Goal: Task Accomplishment & Management: Manage account settings

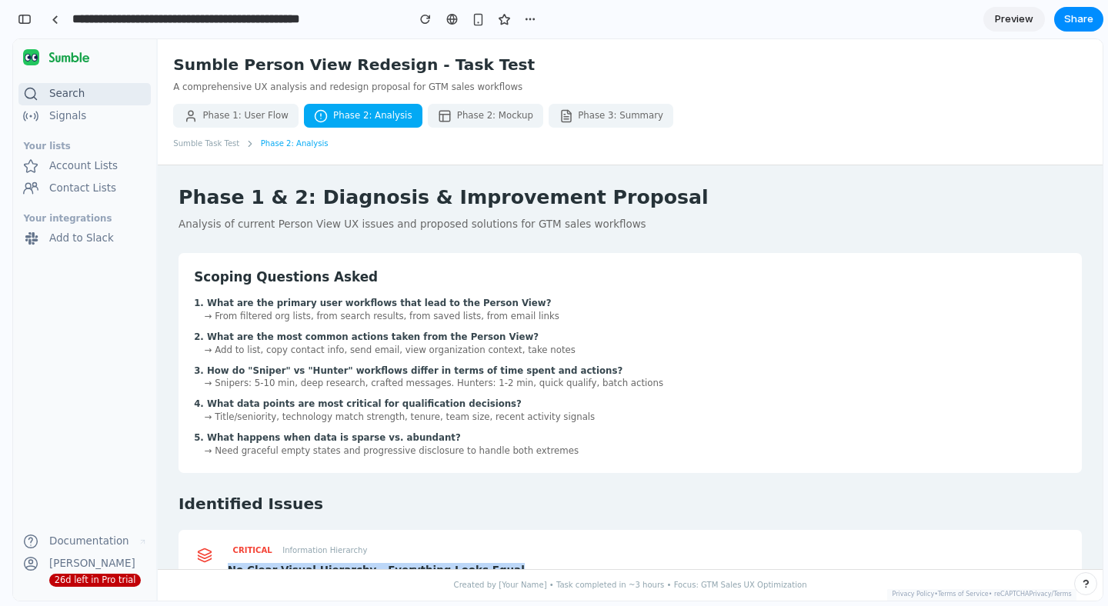
scroll to position [212, 0]
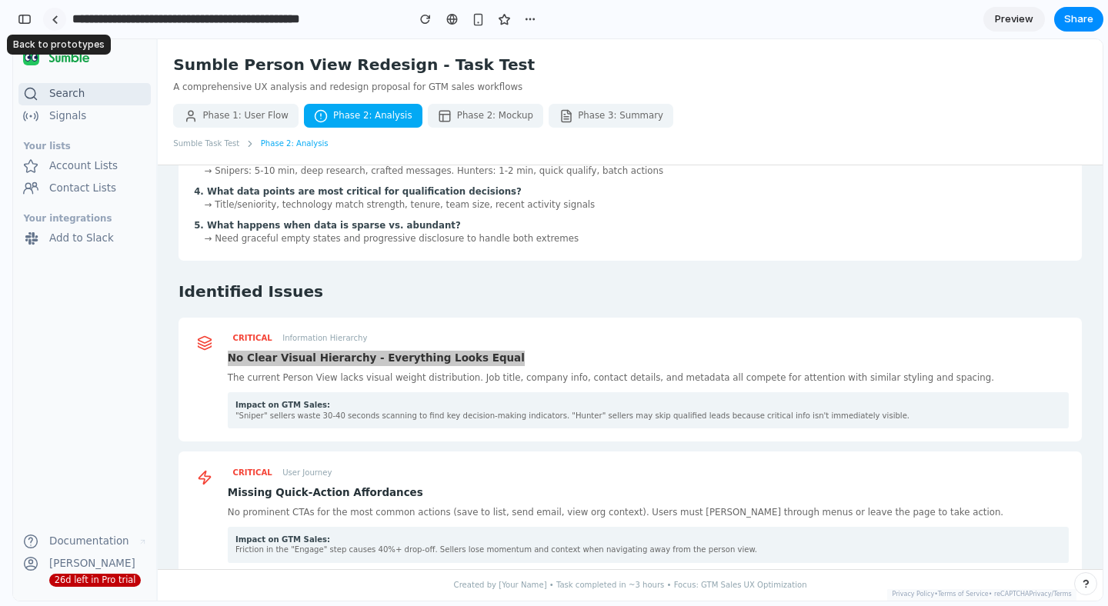
click at [52, 16] on div at bounding box center [55, 19] width 7 height 8
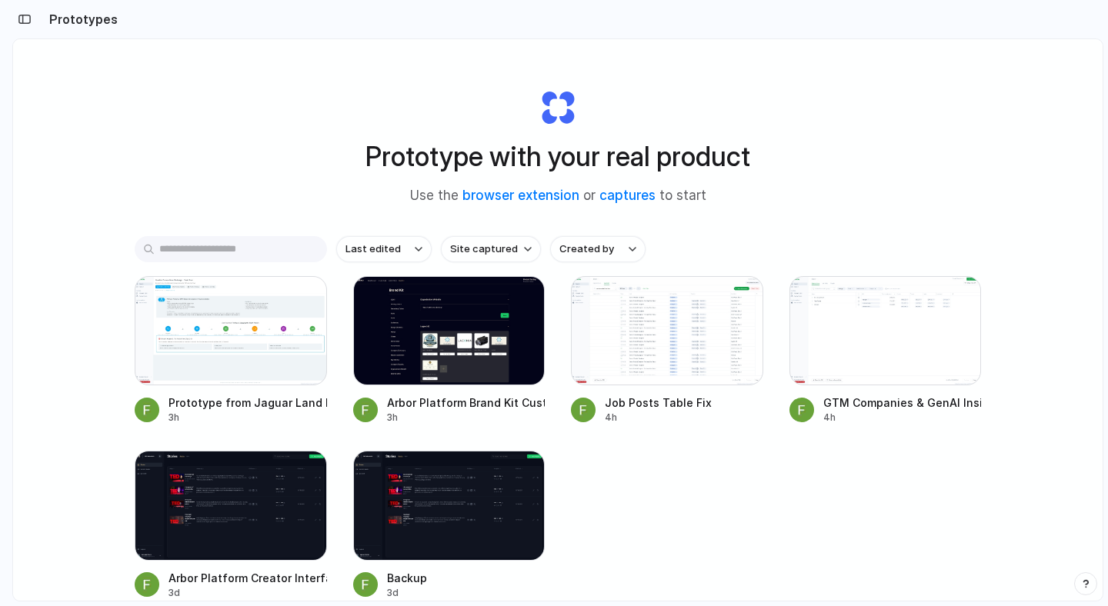
click at [172, 18] on section "Prototypes" at bounding box center [557, 19] width 1091 height 38
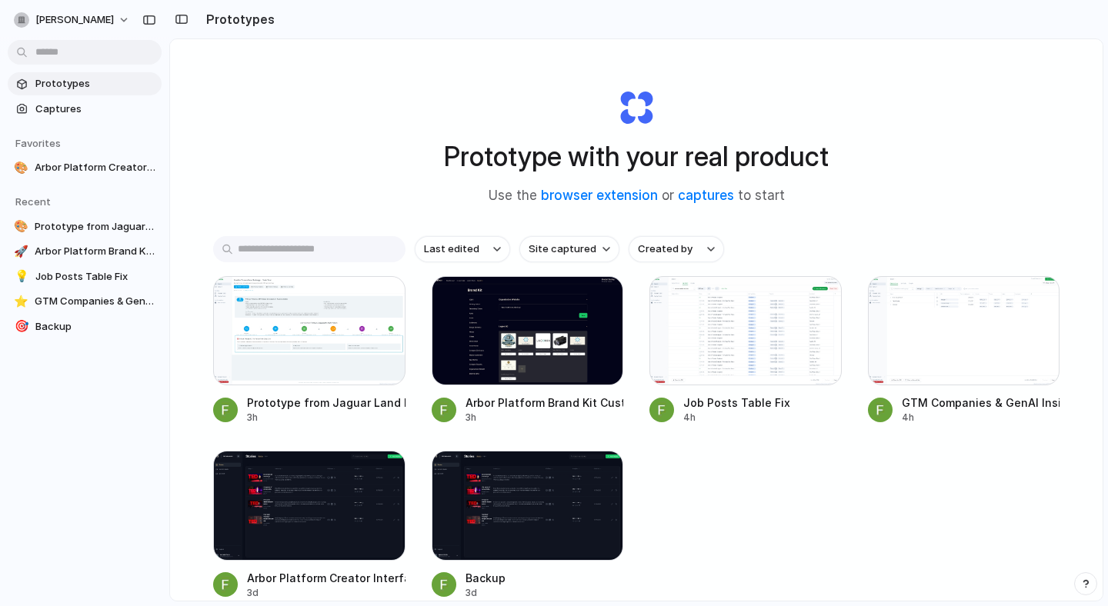
click at [13, 20] on div at bounding box center [7, 303] width 14 height 606
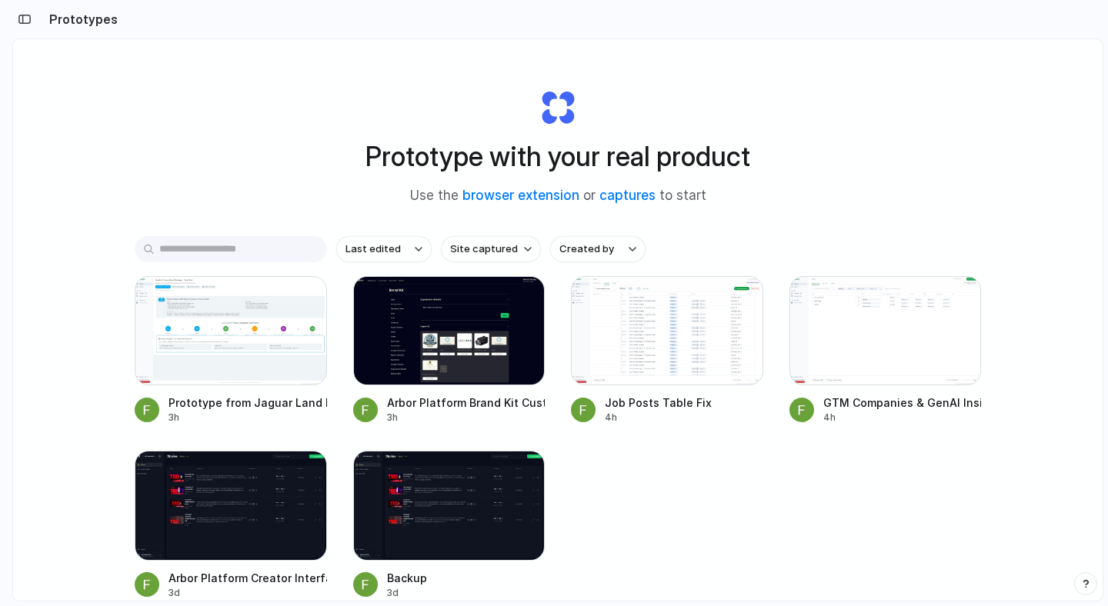
click at [175, 20] on section "Prototypes" at bounding box center [557, 19] width 1091 height 38
click at [34, 19] on button "button" at bounding box center [24, 19] width 25 height 25
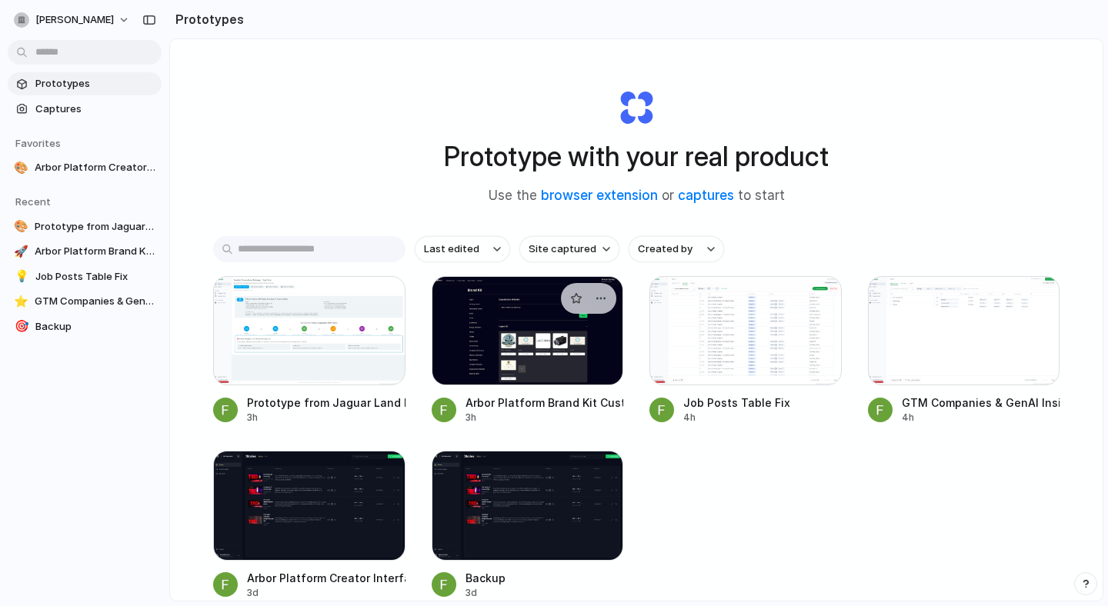
click at [579, 366] on div at bounding box center [528, 330] width 192 height 109
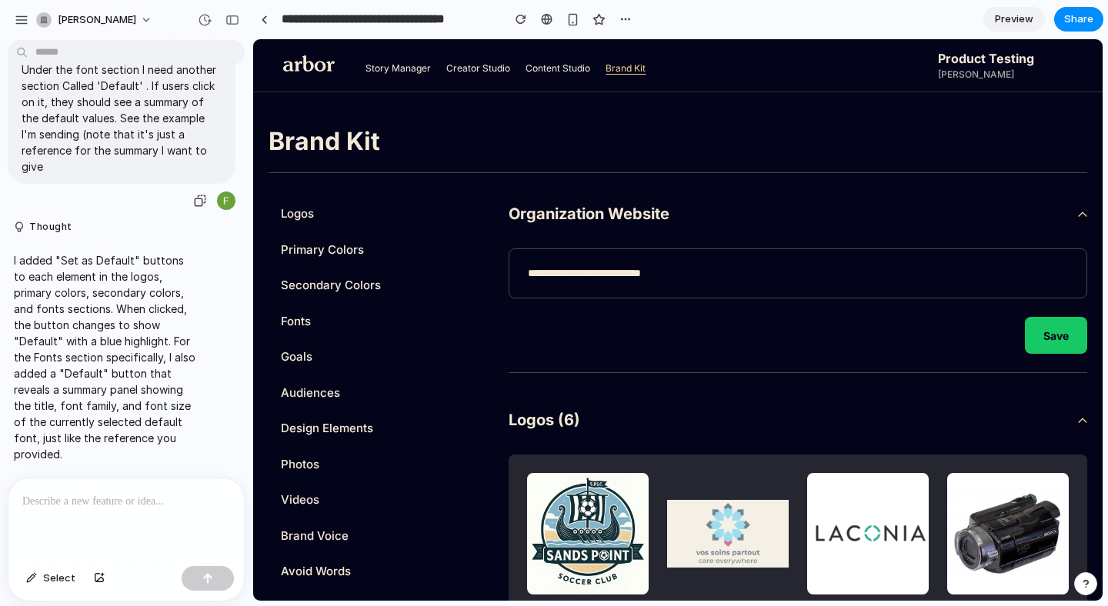
drag, startPoint x: 249, startPoint y: 202, endPoint x: 238, endPoint y: 204, distance: 10.9
click at [238, 204] on div "**********" at bounding box center [554, 303] width 1108 height 606
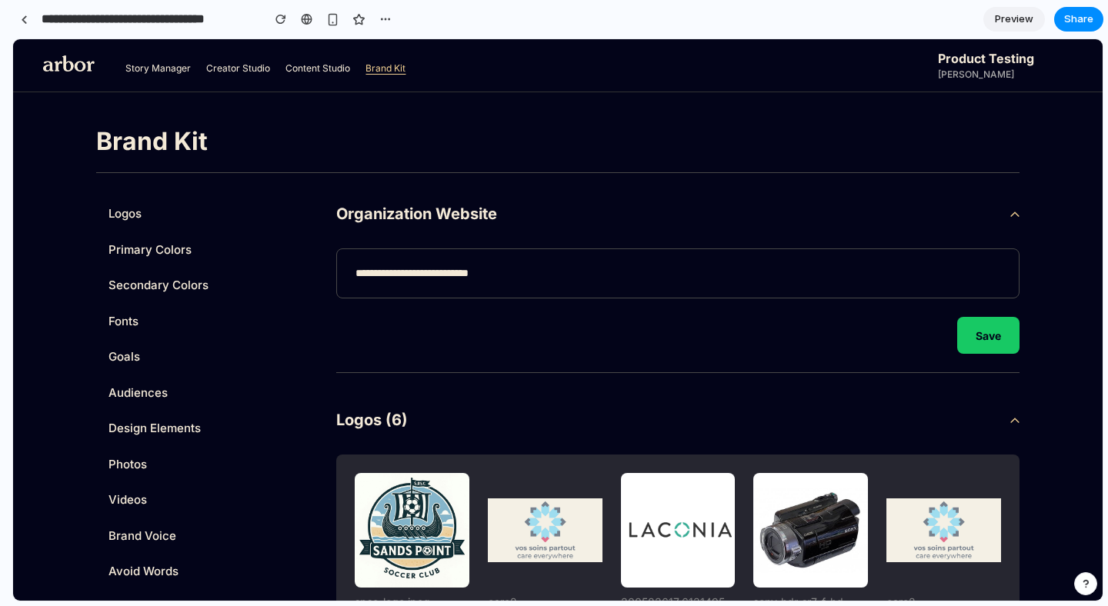
drag, startPoint x: 248, startPoint y: 189, endPoint x: 0, endPoint y: 221, distance: 249.9
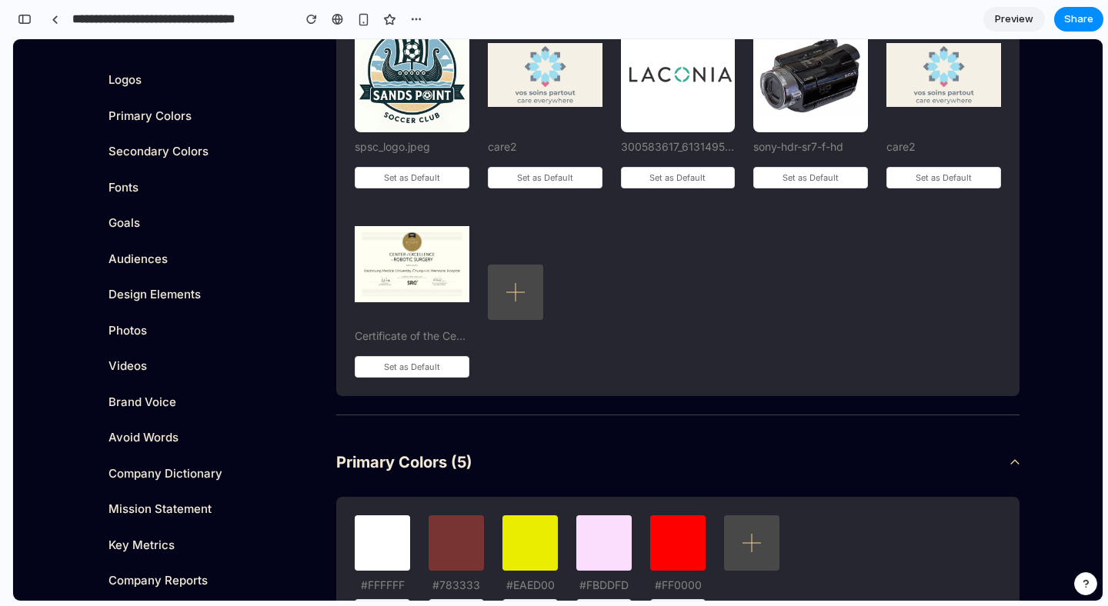
scroll to position [401, 0]
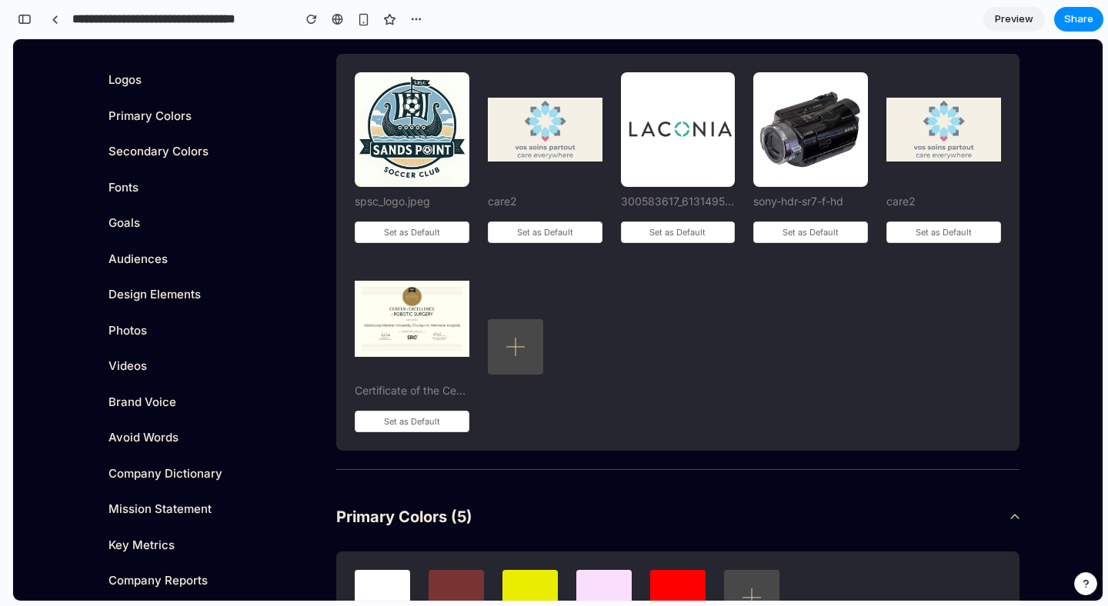
click at [564, 246] on div "spsc_logo.jpeg Set as Default care2 Set as Default 300583617_613149537183022_62…" at bounding box center [678, 252] width 646 height 360
click at [563, 237] on button "Set as Default" at bounding box center [545, 233] width 115 height 22
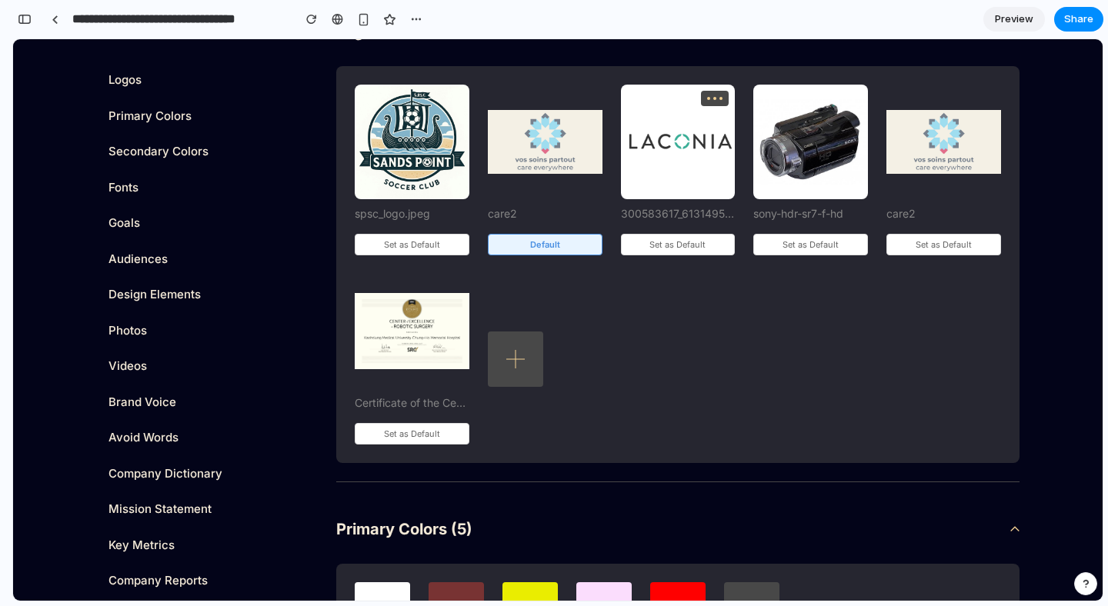
scroll to position [388, 0]
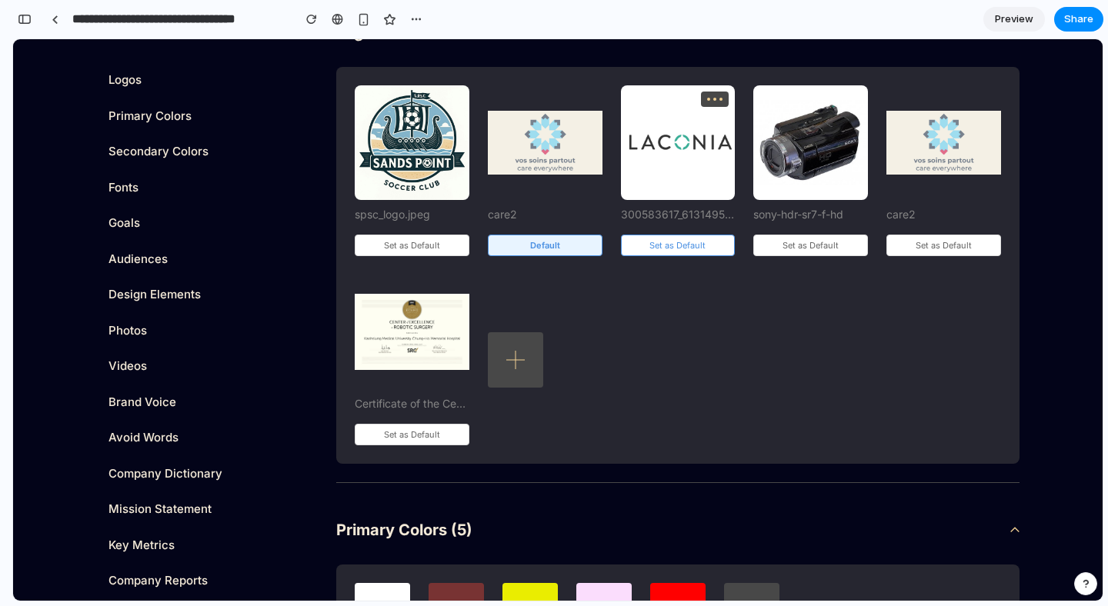
click at [649, 243] on button "Set as Default" at bounding box center [678, 246] width 115 height 22
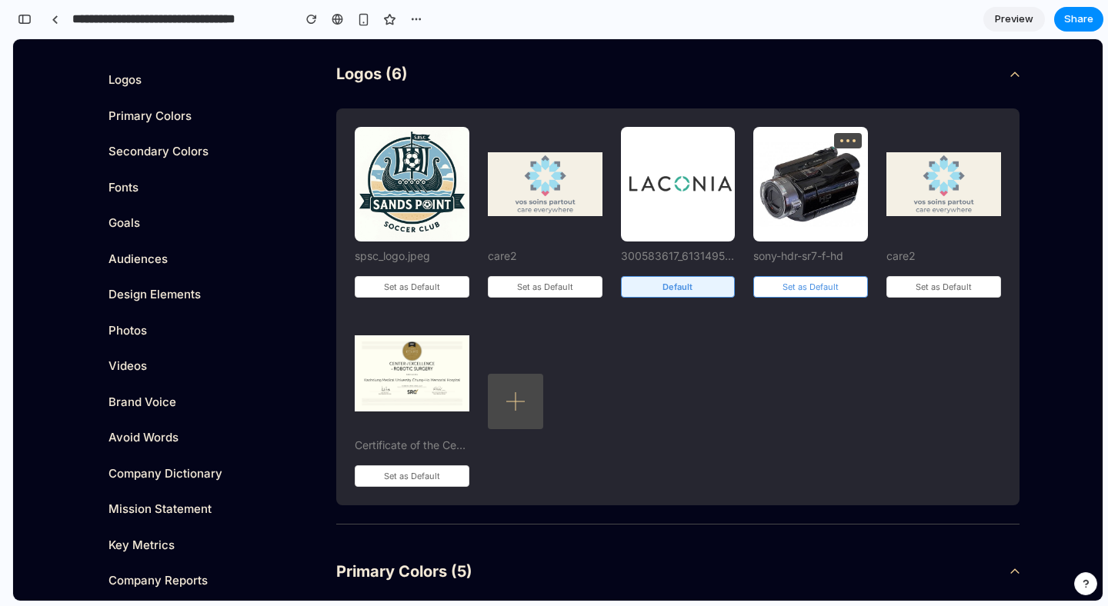
scroll to position [342, 0]
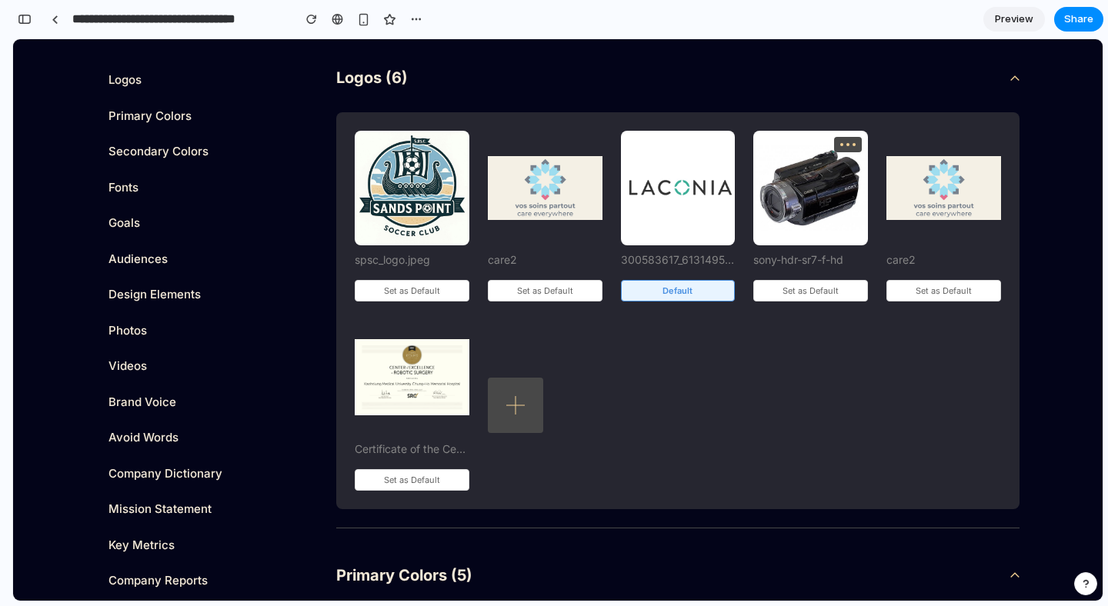
click at [850, 149] on div at bounding box center [848, 144] width 28 height 15
click at [849, 143] on div at bounding box center [848, 144] width 28 height 15
click at [710, 144] on div at bounding box center [715, 144] width 28 height 15
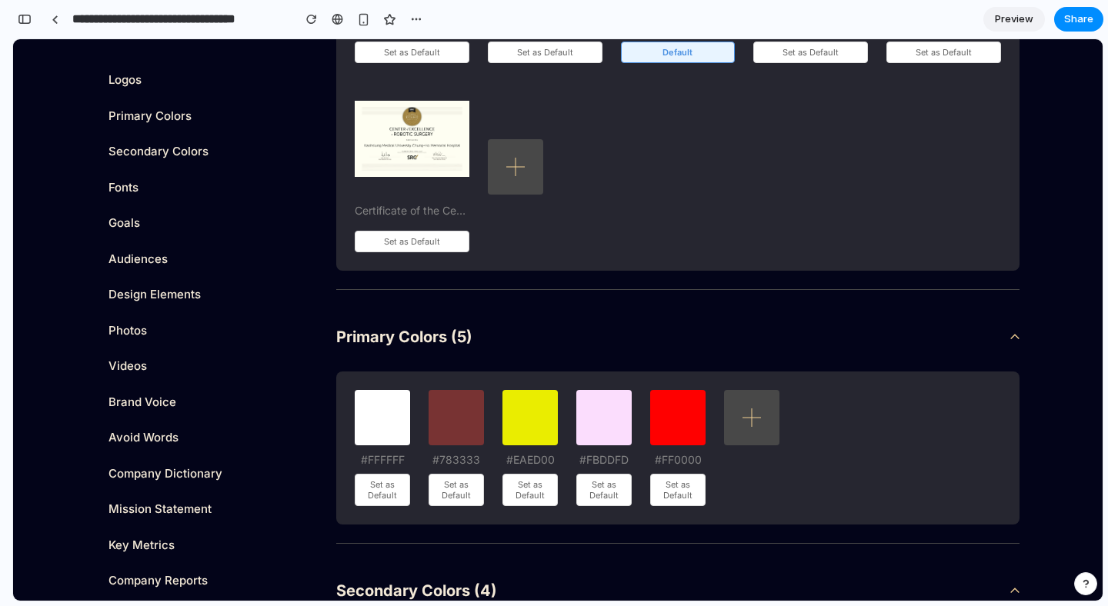
scroll to position [594, 0]
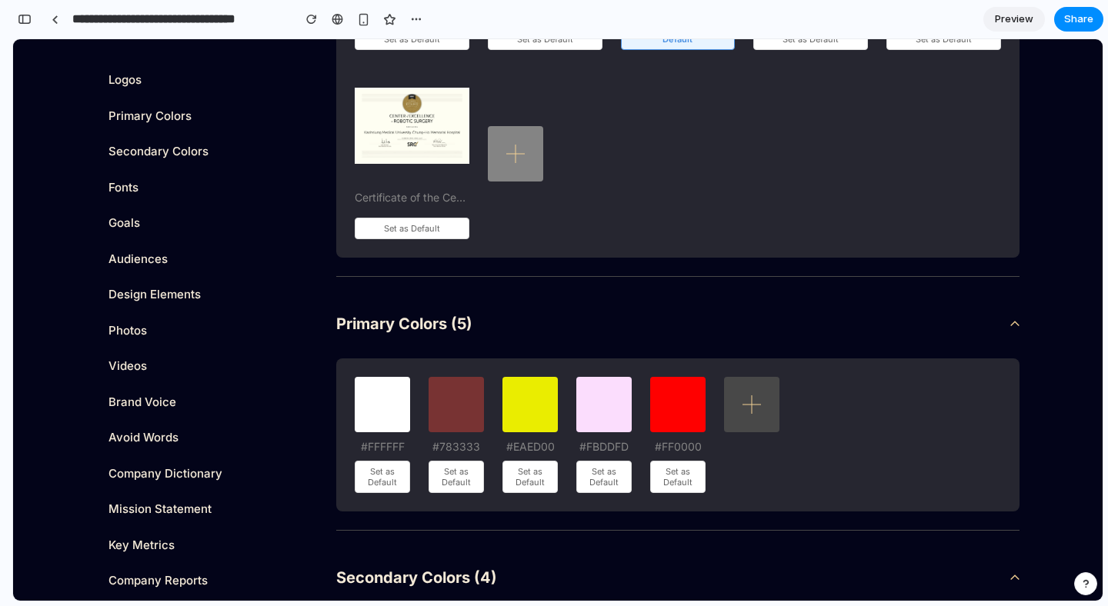
click at [520, 159] on icon at bounding box center [515, 154] width 31 height 31
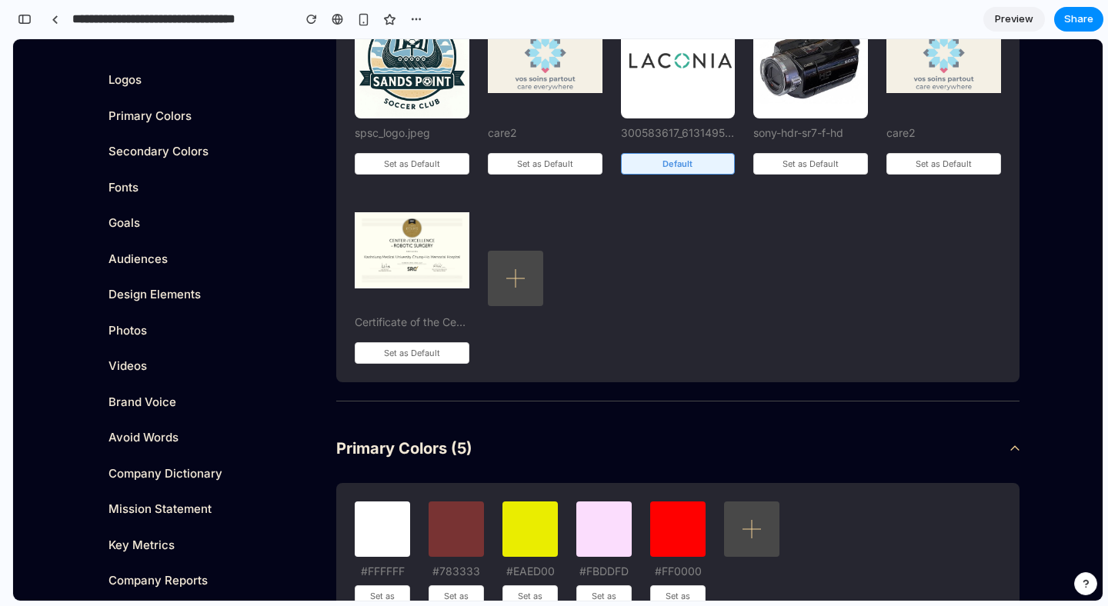
scroll to position [369, 0]
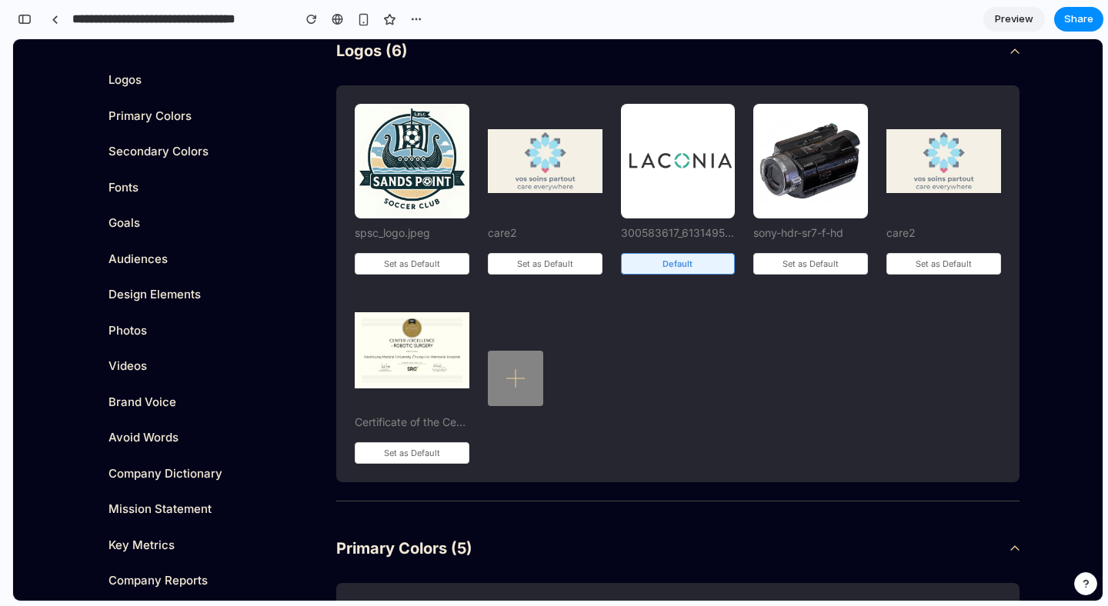
click at [511, 368] on icon at bounding box center [515, 378] width 31 height 31
click at [513, 375] on icon at bounding box center [515, 378] width 31 height 31
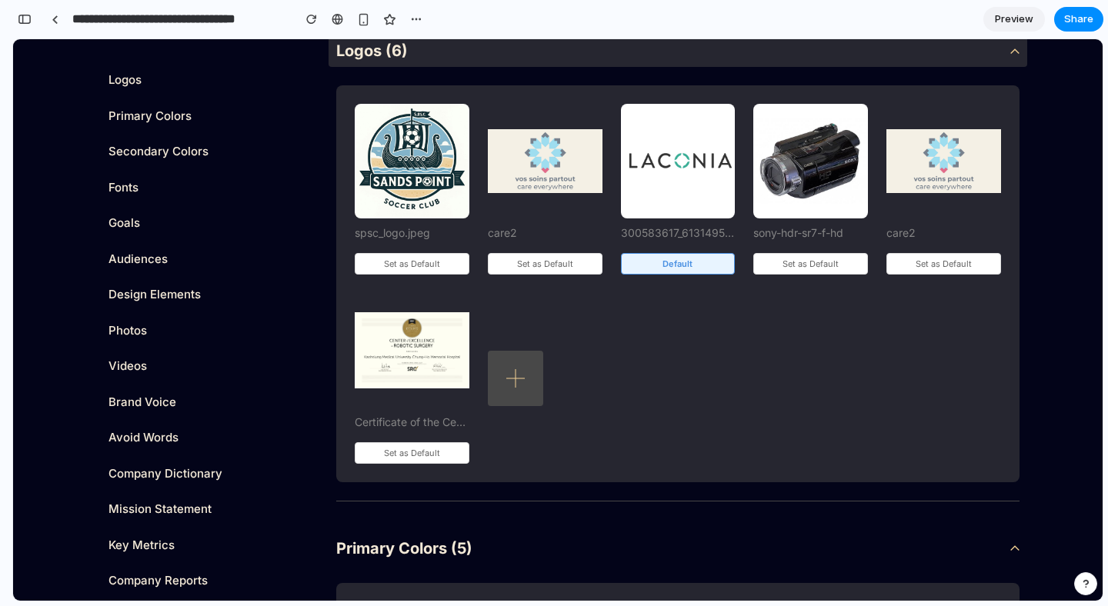
click at [1002, 59] on div "Logos (6)" at bounding box center [678, 51] width 699 height 32
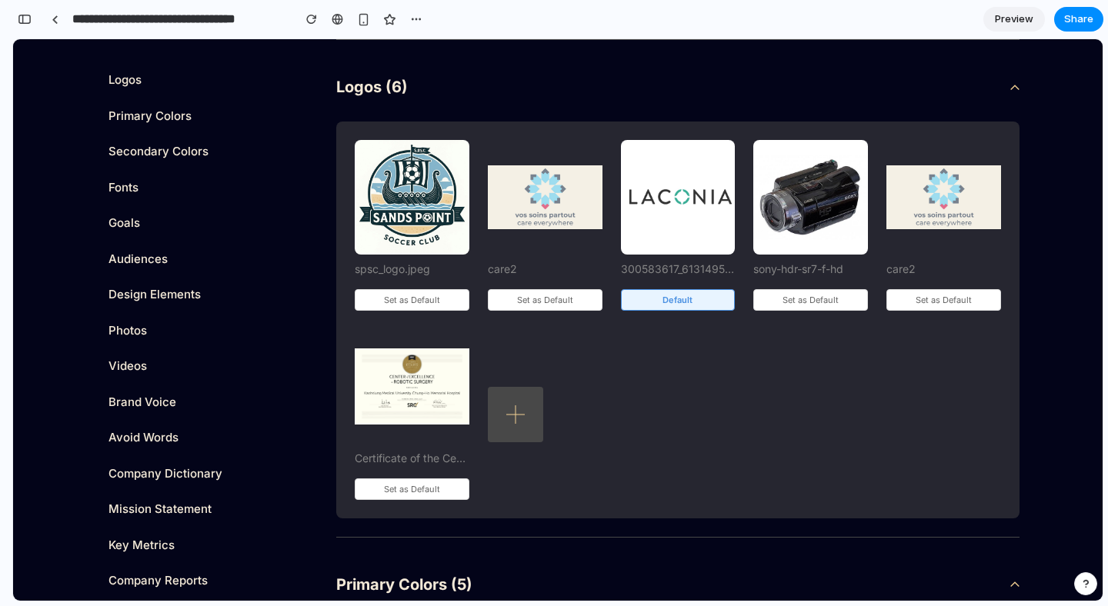
scroll to position [325, 0]
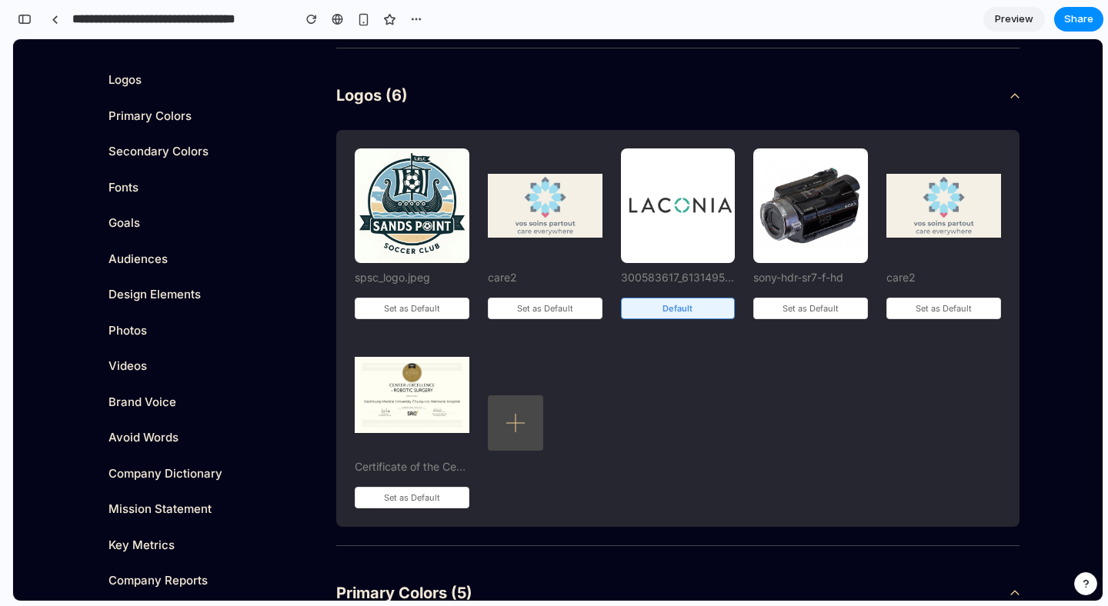
click at [629, 119] on div "Logos (6) Add your logo(s) spsc_logo.jpeg Set as Default care2 Set as Default 3…" at bounding box center [677, 304] width 683 height 486
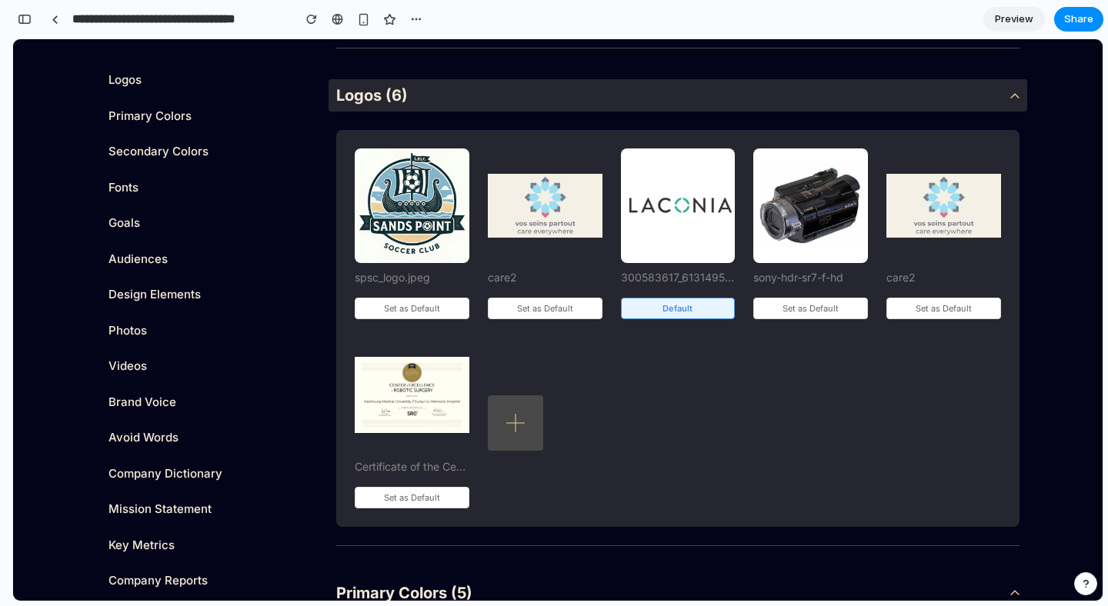
click at [626, 104] on div "Logos (6)" at bounding box center [678, 95] width 699 height 32
click at [565, 90] on div "Logos (6)" at bounding box center [678, 95] width 699 height 32
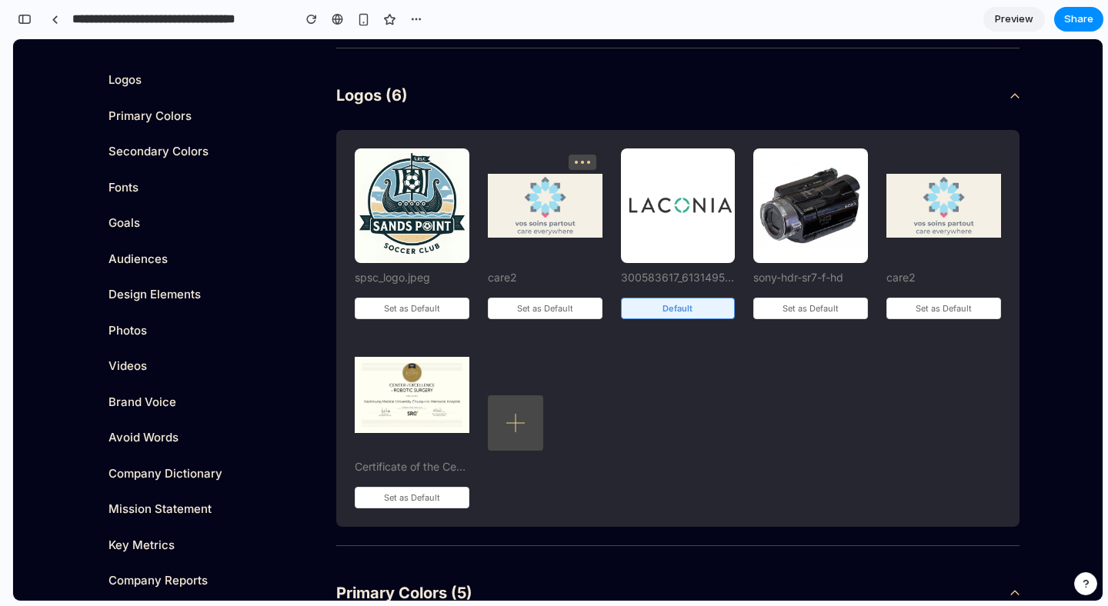
scroll to position [327, 0]
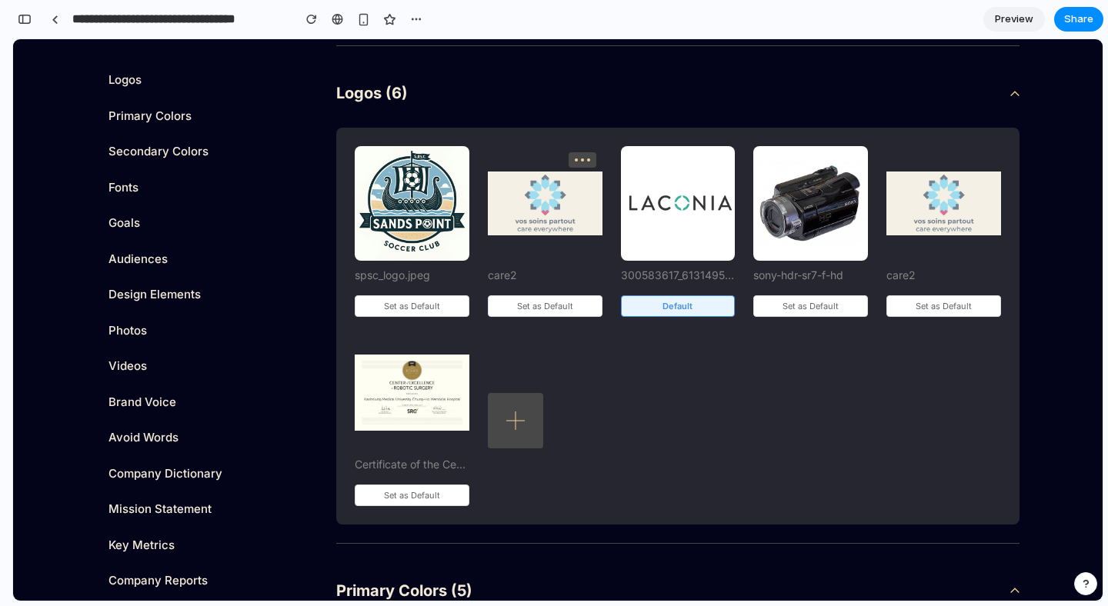
click at [579, 157] on div at bounding box center [583, 159] width 28 height 15
drag, startPoint x: 703, startPoint y: 145, endPoint x: 715, endPoint y: 152, distance: 13.1
click at [705, 146] on div "Add your logo(s) spsc_logo.jpeg Set as Default care2 Set as Default 300583617_6…" at bounding box center [677, 326] width 683 height 397
click at [722, 155] on div at bounding box center [715, 159] width 28 height 15
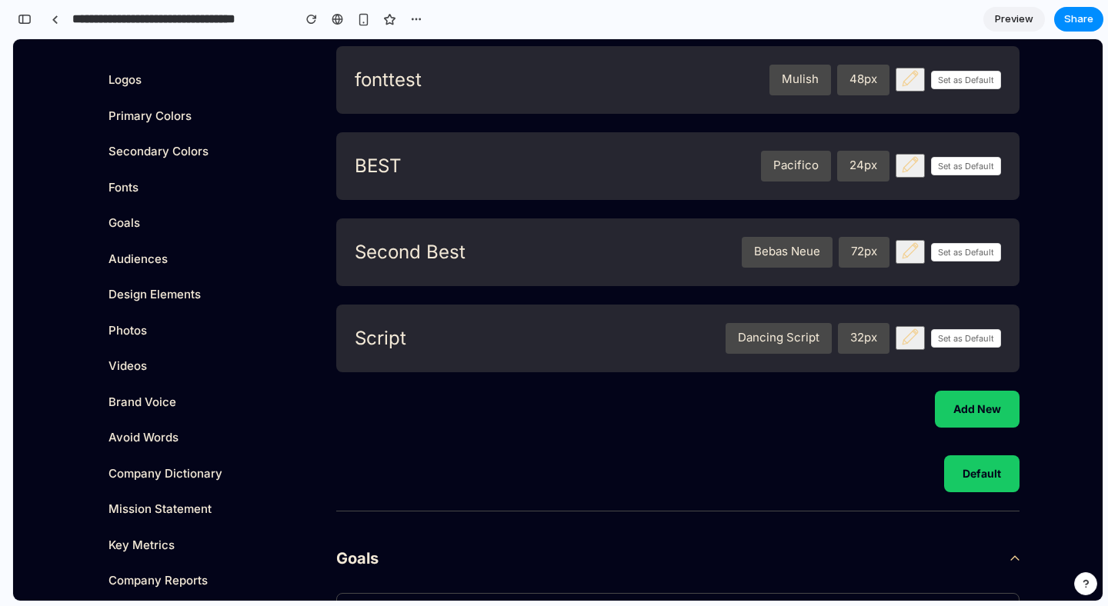
scroll to position [1506, 0]
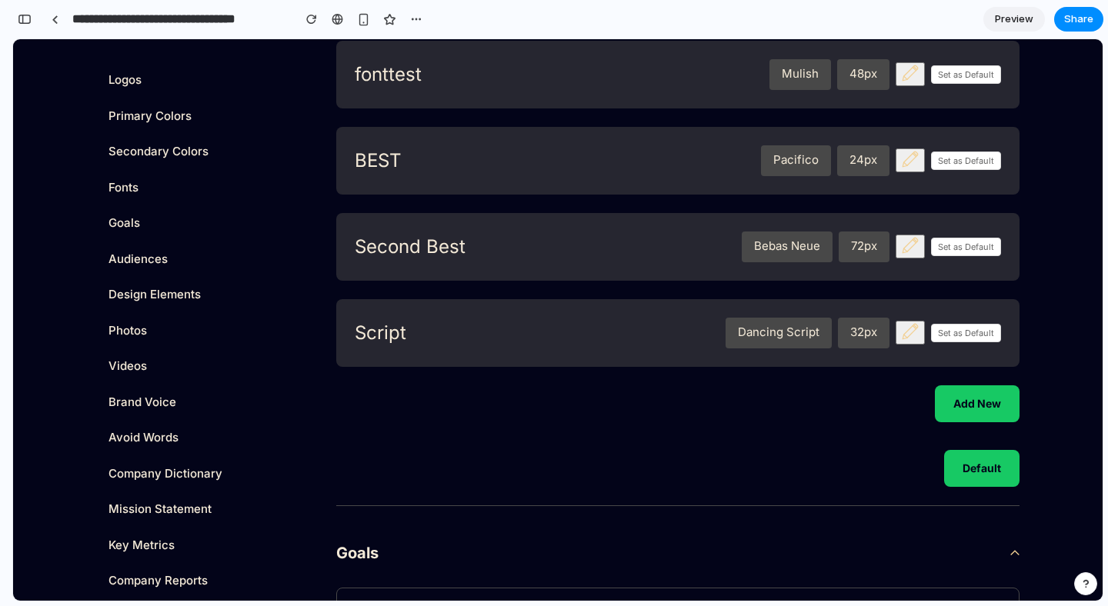
click at [911, 329] on icon at bounding box center [910, 331] width 15 height 15
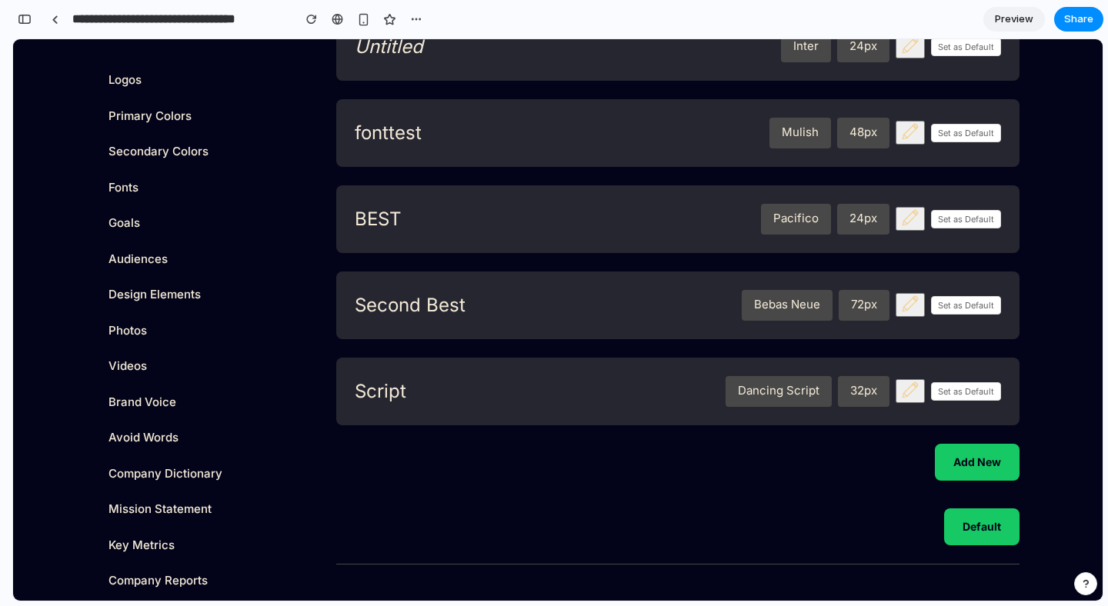
scroll to position [1439, 0]
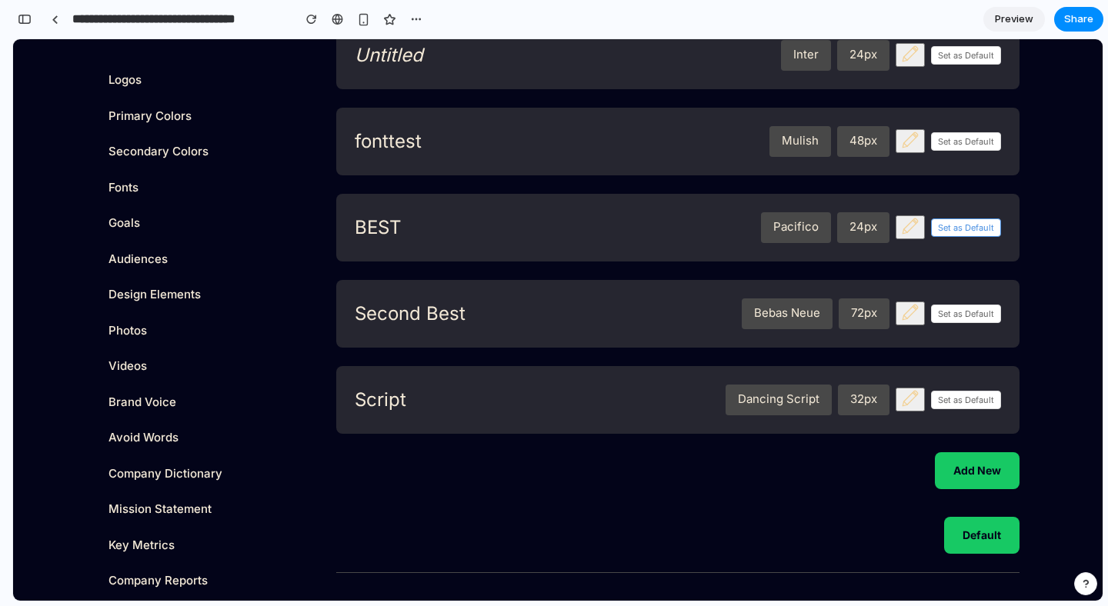
click at [941, 219] on button "Set as Default" at bounding box center [966, 228] width 70 height 18
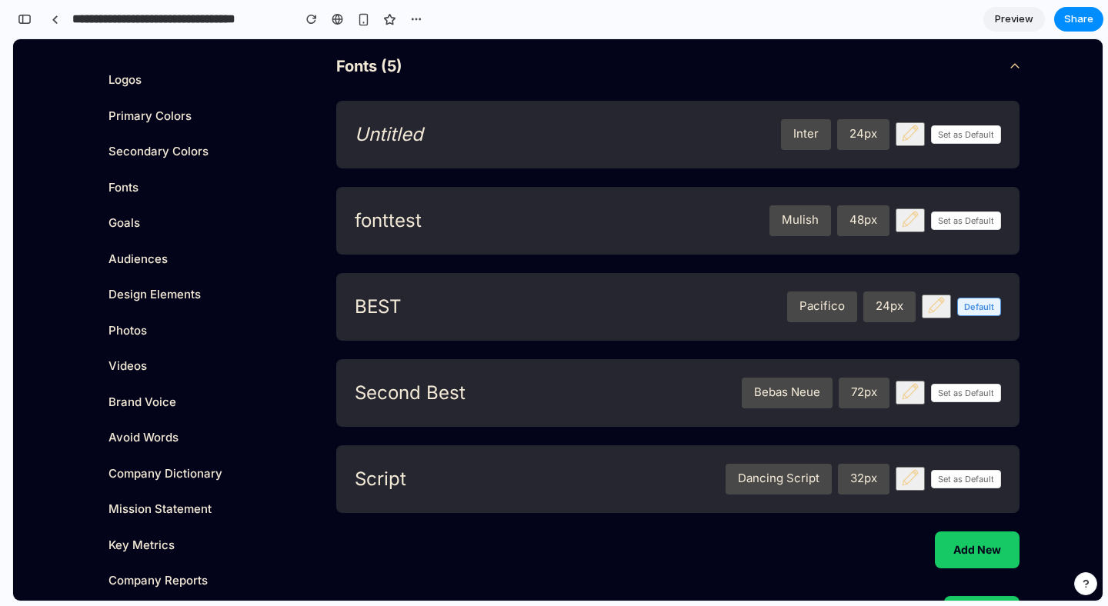
scroll to position [1340, 0]
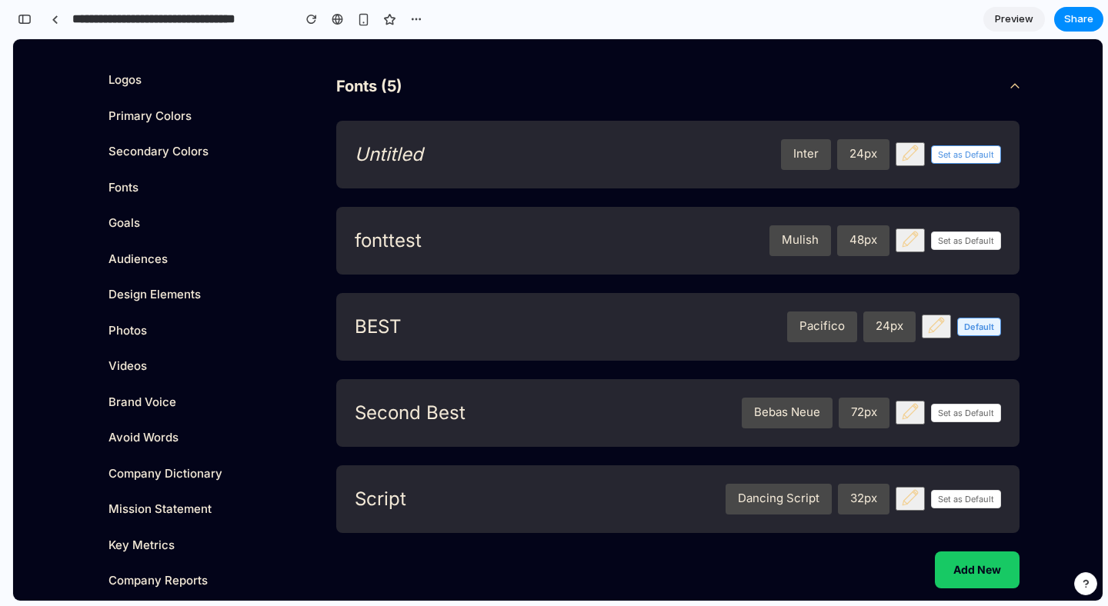
click at [960, 157] on button "Set as Default" at bounding box center [966, 154] width 70 height 18
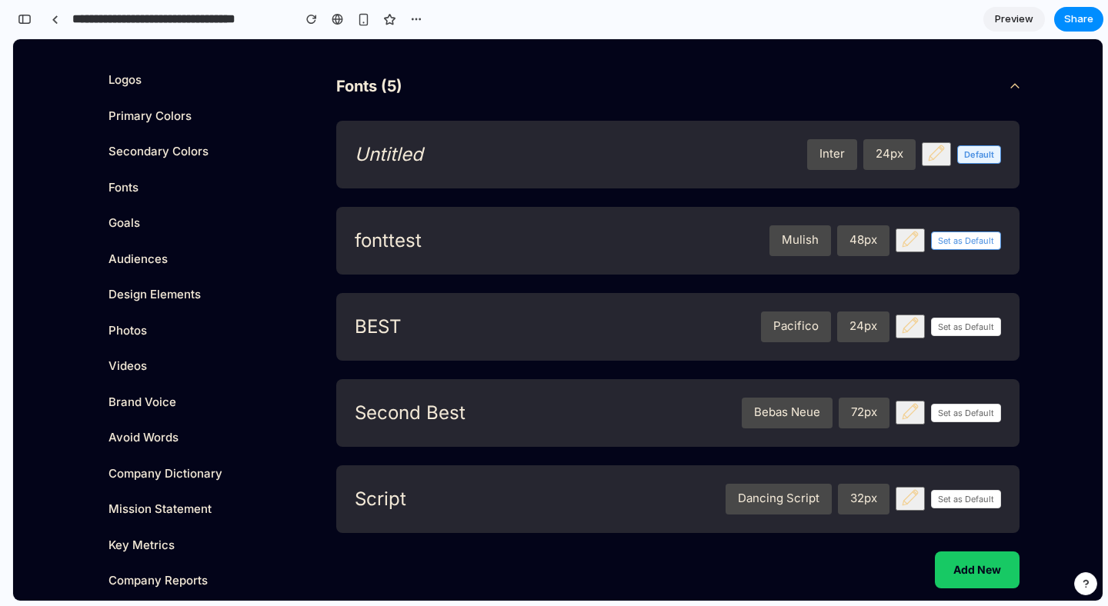
click at [976, 235] on button "Set as Default" at bounding box center [966, 241] width 70 height 18
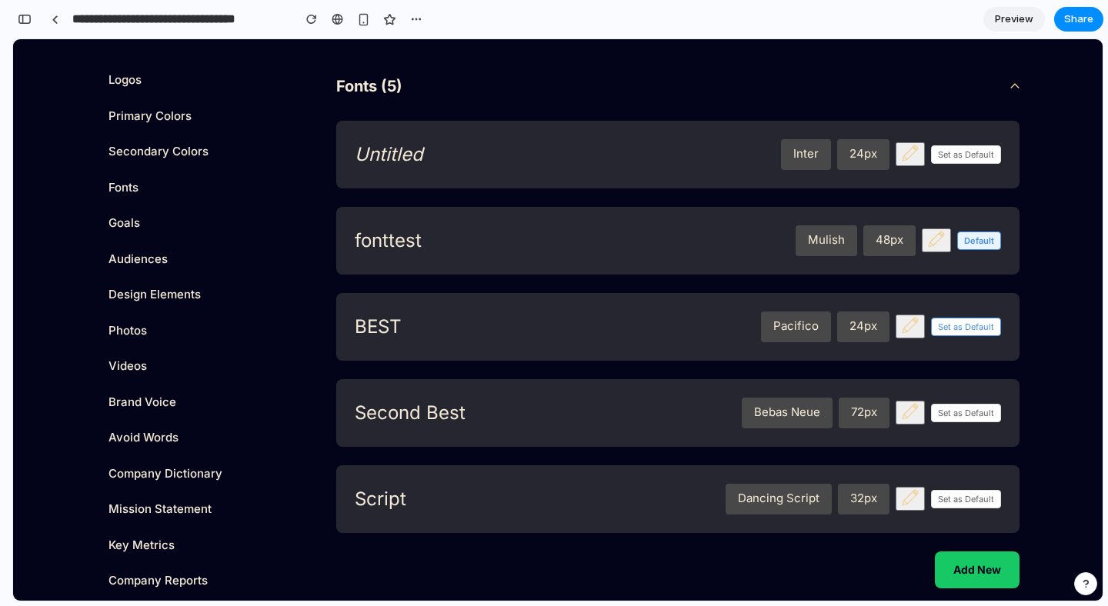
click at [980, 322] on button "Set as Default" at bounding box center [966, 327] width 70 height 18
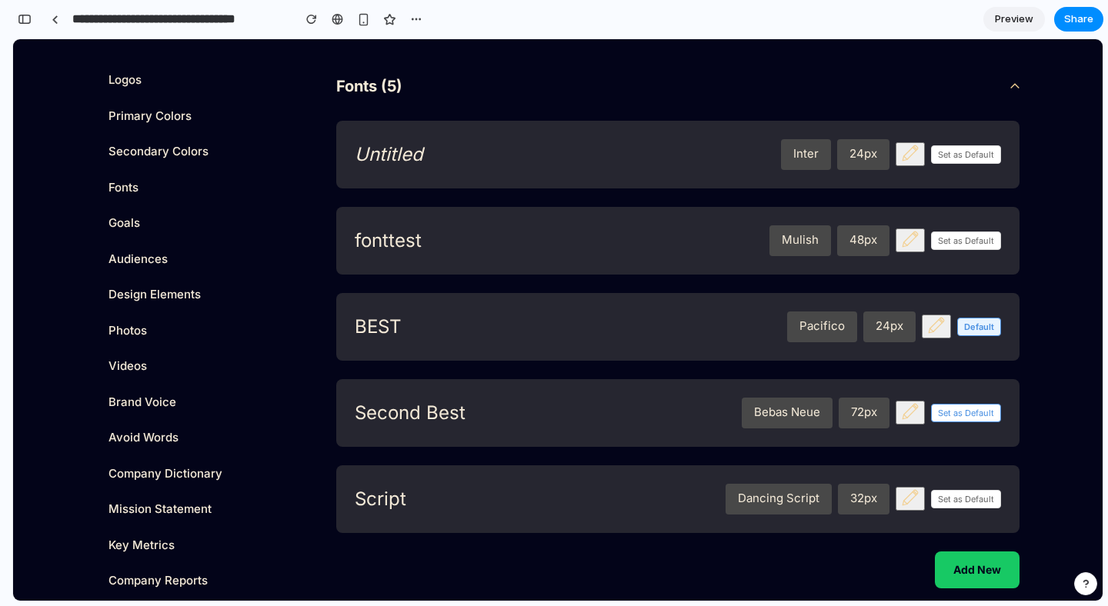
click at [970, 408] on button "Set as Default" at bounding box center [966, 413] width 70 height 18
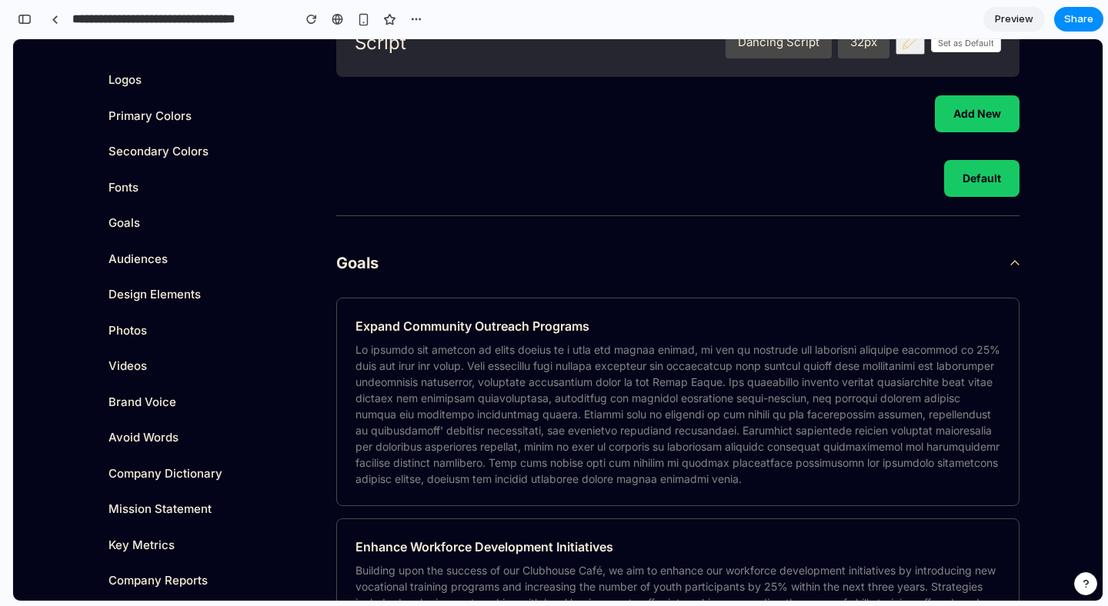
scroll to position [1750, 0]
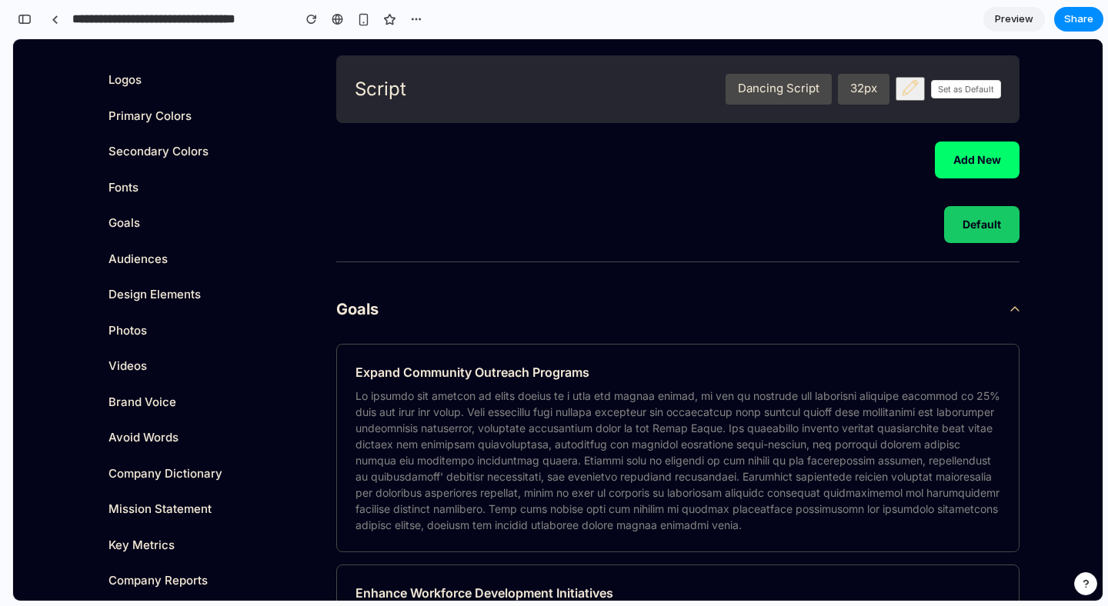
click at [992, 164] on button "Add New" at bounding box center [977, 160] width 85 height 37
click at [980, 220] on button "Default" at bounding box center [981, 224] width 75 height 37
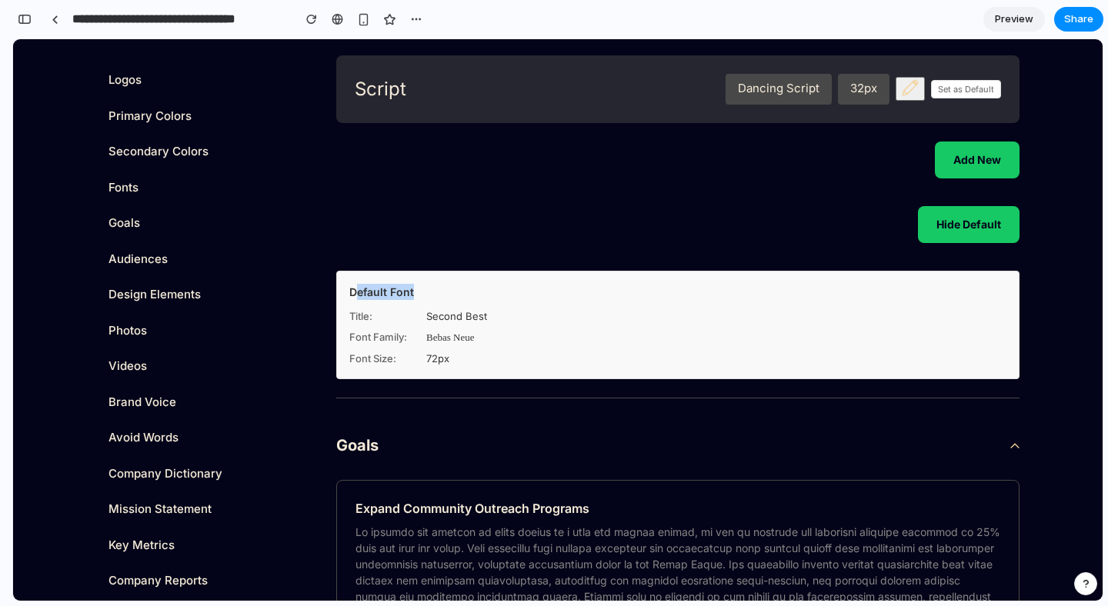
drag, startPoint x: 375, startPoint y: 292, endPoint x: 425, endPoint y: 296, distance: 50.2
click at [425, 296] on h4 "Default Font" at bounding box center [677, 292] width 657 height 16
drag, startPoint x: 449, startPoint y: 330, endPoint x: 457, endPoint y: 331, distance: 7.7
click at [449, 330] on span "Bebas Neue" at bounding box center [450, 337] width 48 height 15
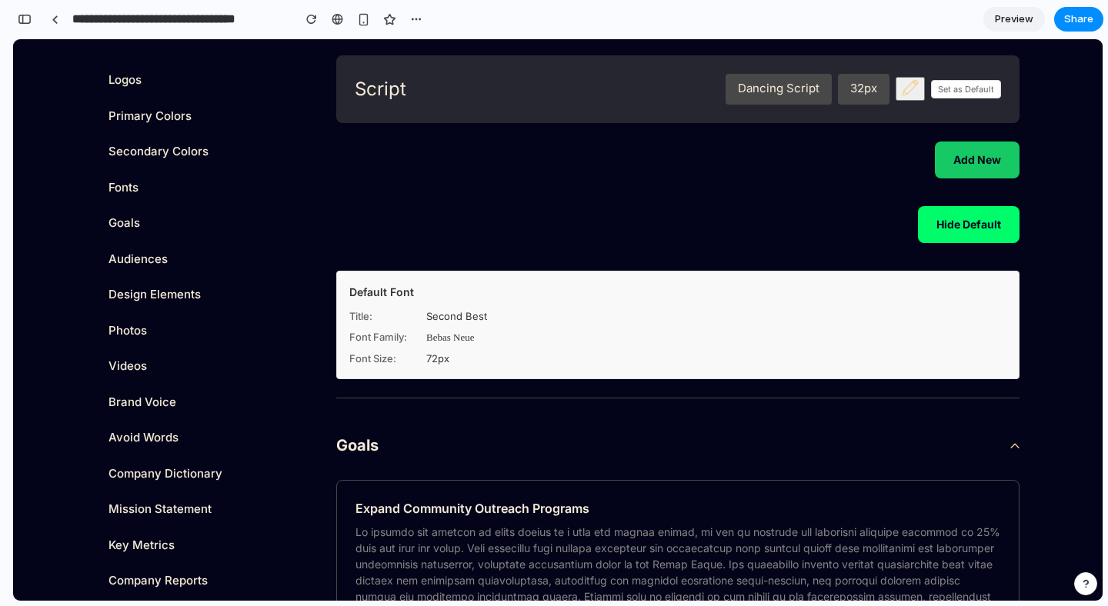
drag, startPoint x: 982, startPoint y: 228, endPoint x: 1002, endPoint y: 224, distance: 20.4
click at [983, 228] on button "Hide Default" at bounding box center [969, 224] width 102 height 37
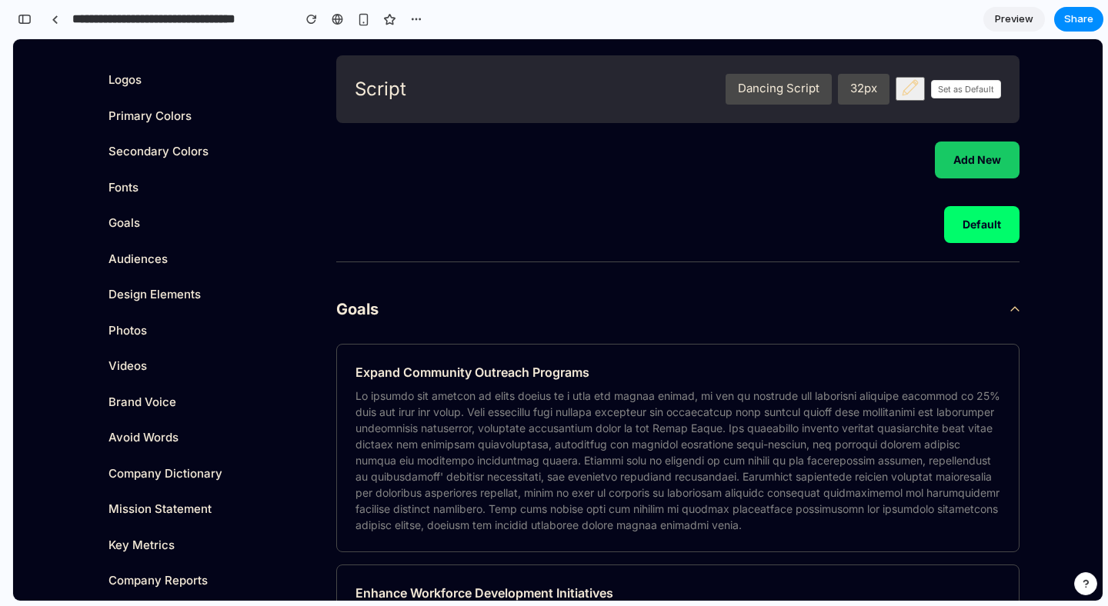
click at [996, 224] on button "Default" at bounding box center [981, 224] width 75 height 37
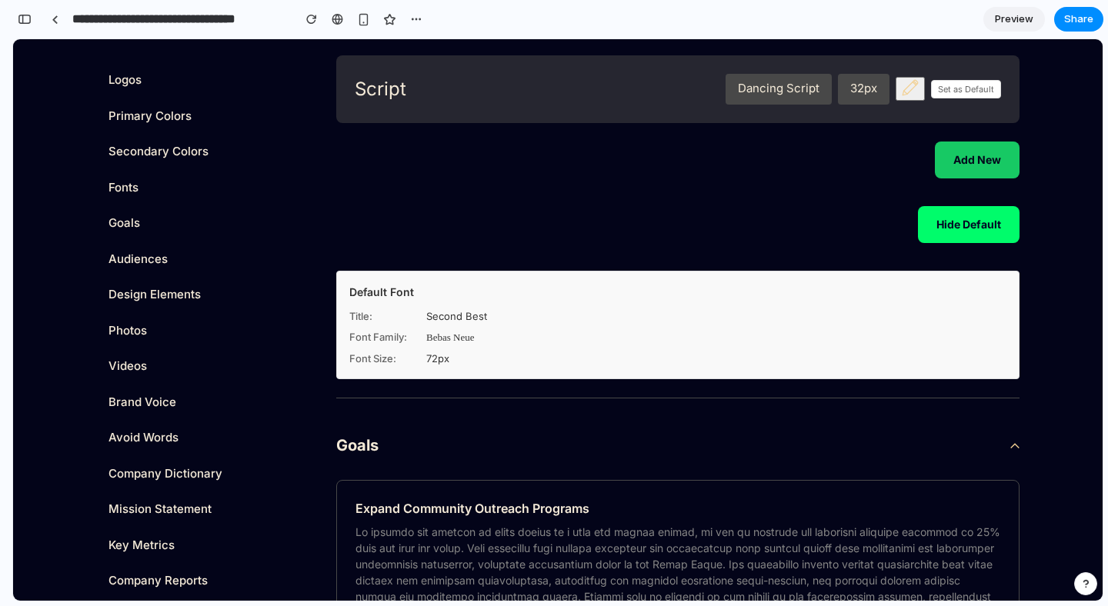
click at [929, 232] on button "Hide Default" at bounding box center [969, 224] width 102 height 37
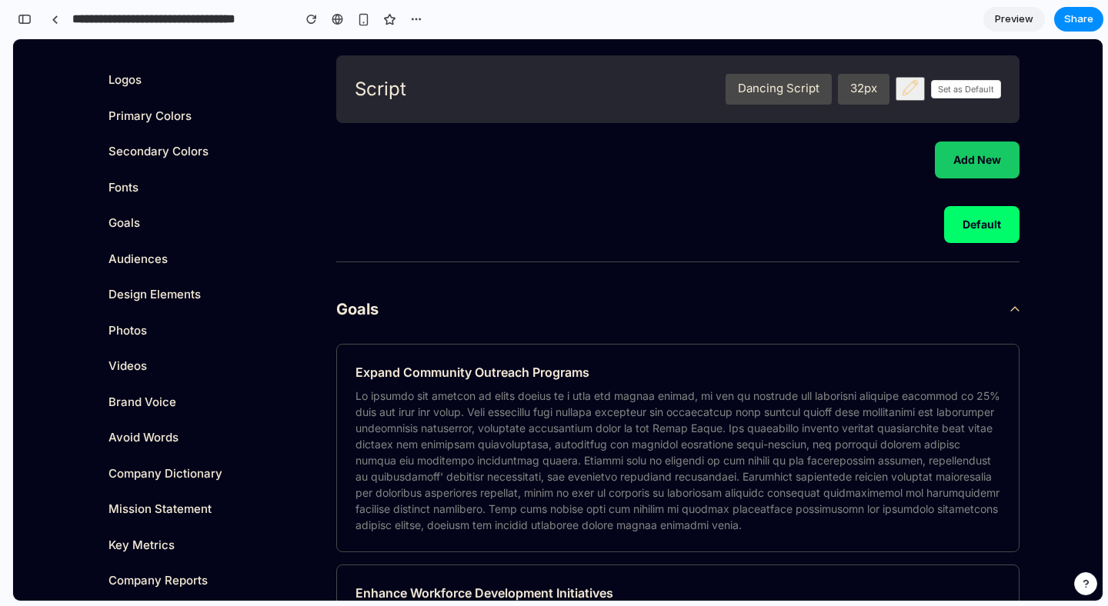
click at [956, 221] on button "Default" at bounding box center [981, 224] width 75 height 37
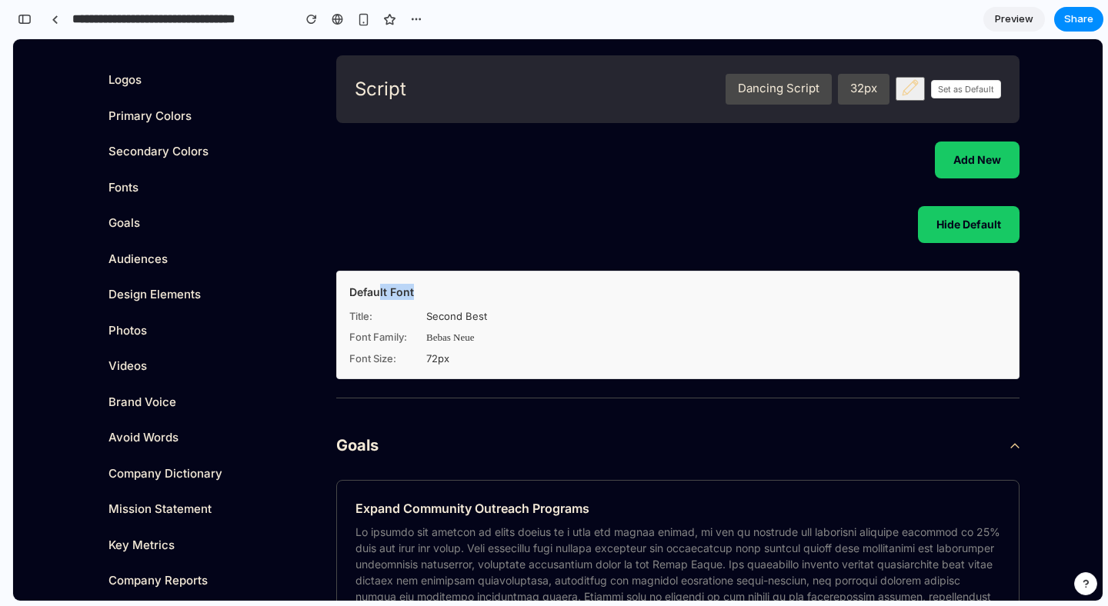
drag, startPoint x: 380, startPoint y: 283, endPoint x: 436, endPoint y: 295, distance: 56.8
click at [436, 295] on h4 "Default Font" at bounding box center [677, 292] width 657 height 16
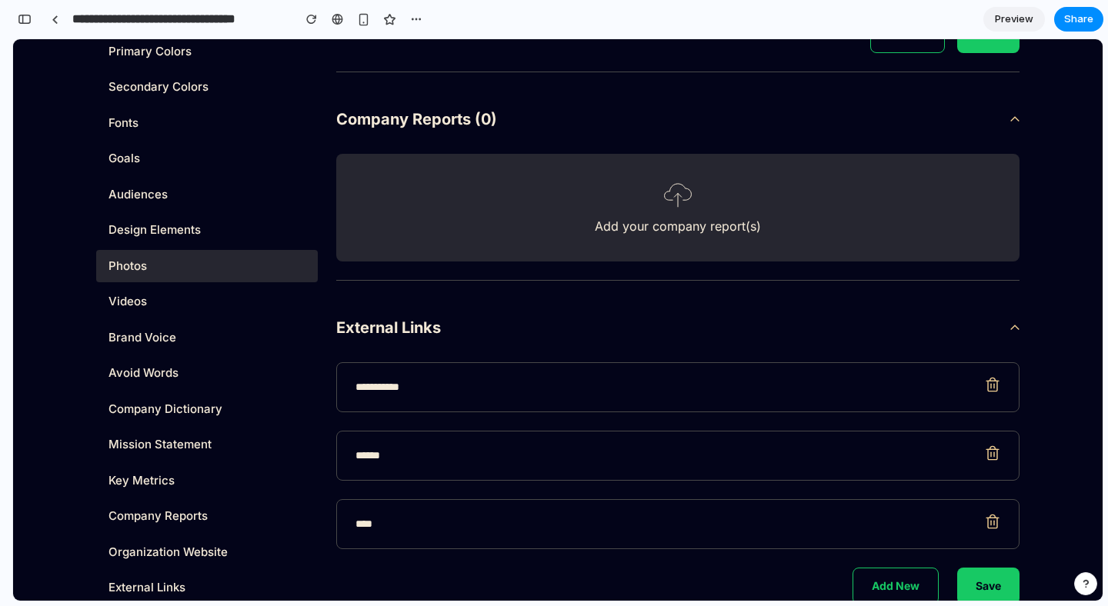
scroll to position [7981, 0]
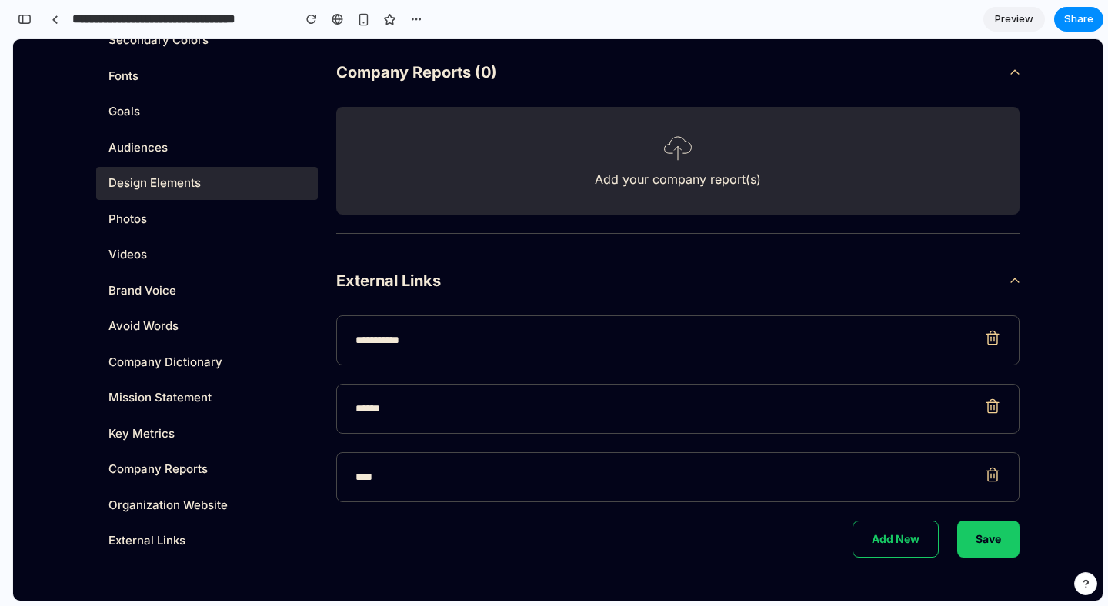
click at [147, 183] on link "Design Elements" at bounding box center [207, 183] width 222 height 33
